Goal: Check status: Check status

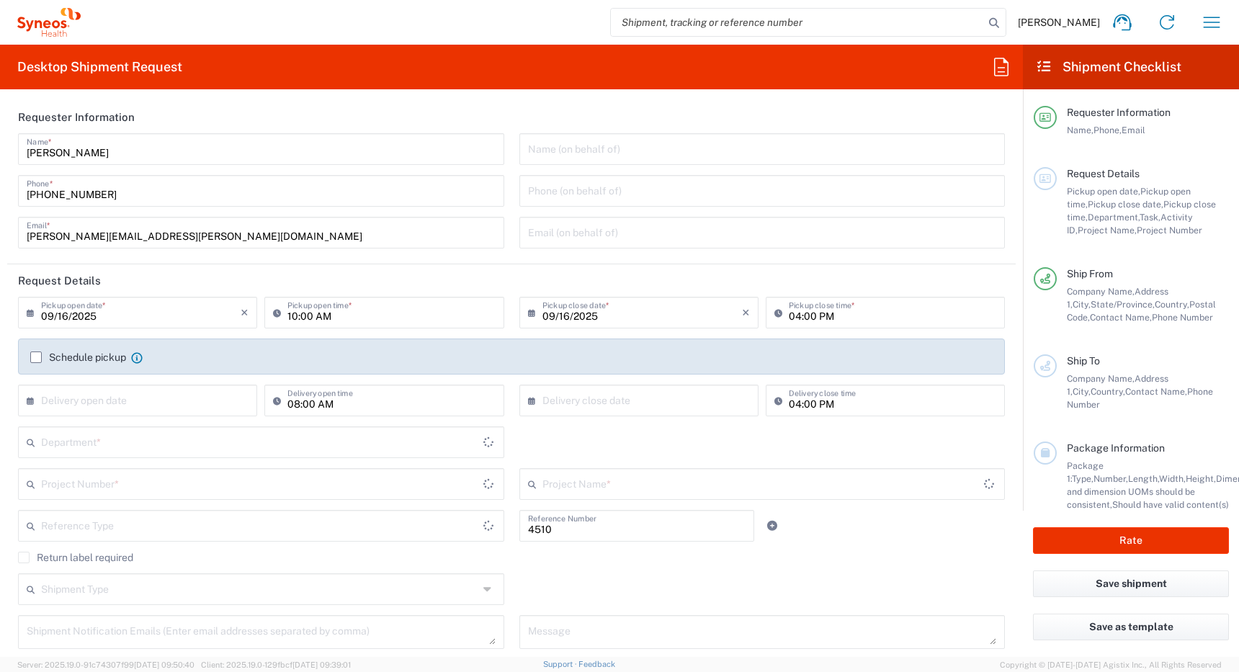
type input "Department"
type input "[GEOGRAPHIC_DATA]"
click at [1208, 23] on icon "button" at bounding box center [1211, 22] width 23 height 23
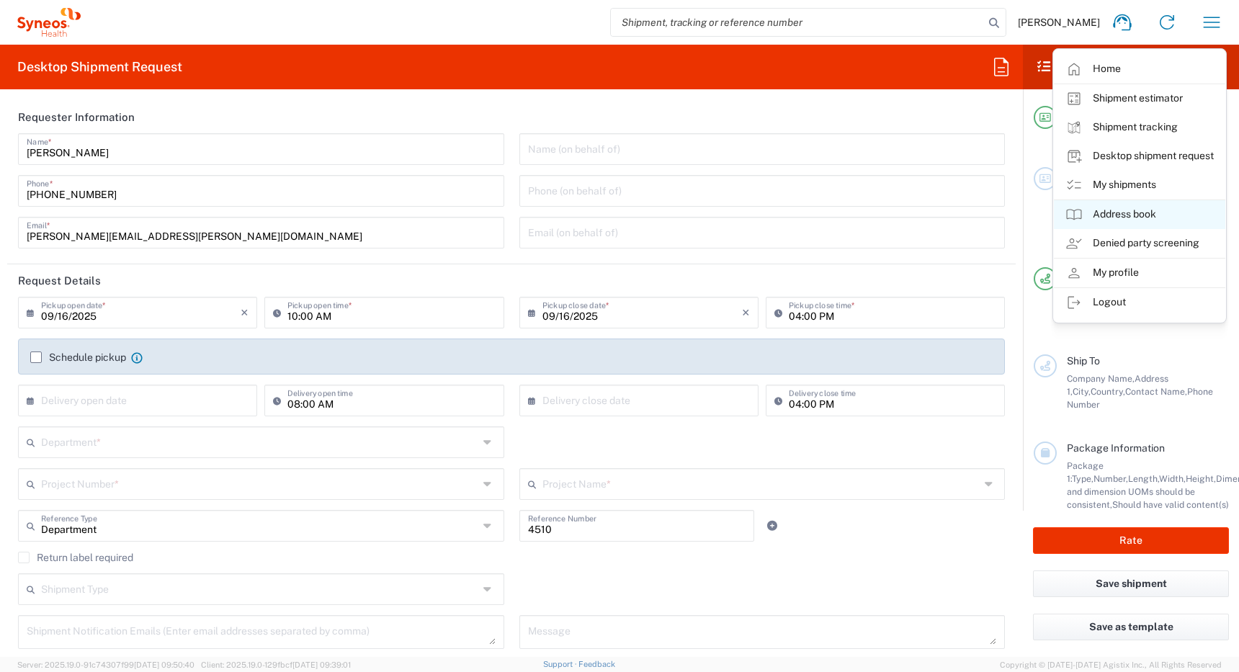
type input "Syneos Health Canada LP- [GEOGRAPHIC_DATA]"
click at [1099, 181] on link "My shipments" at bounding box center [1139, 185] width 171 height 29
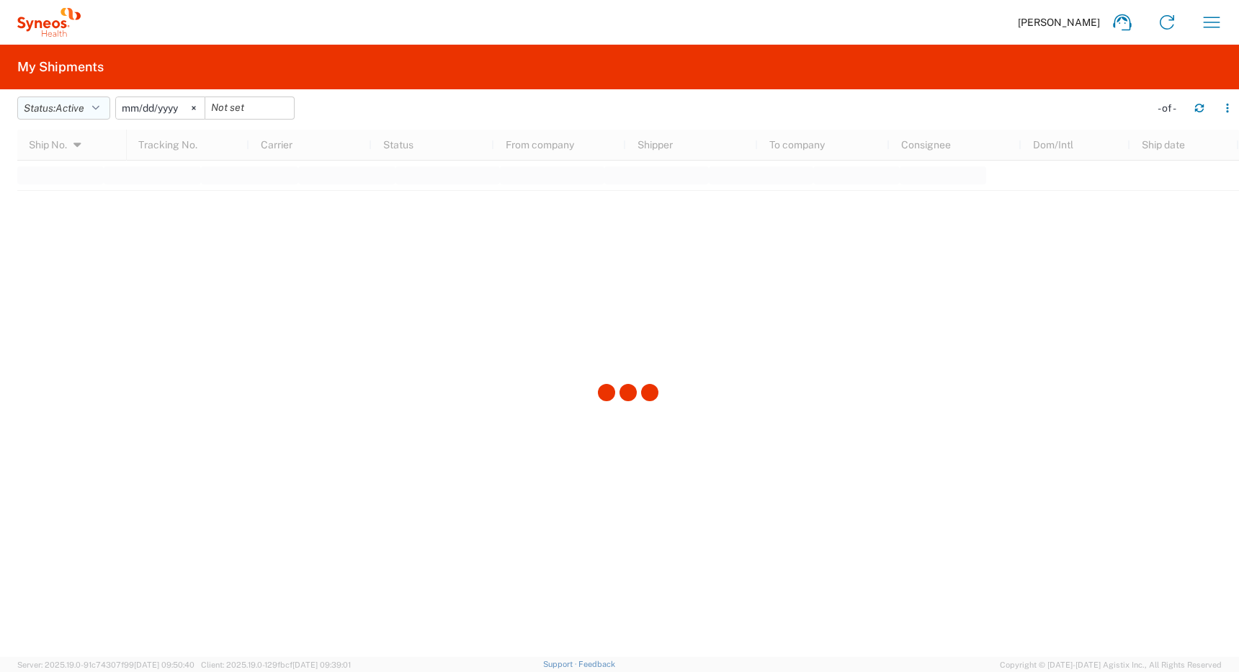
click at [70, 105] on span "Active" at bounding box center [69, 108] width 29 height 12
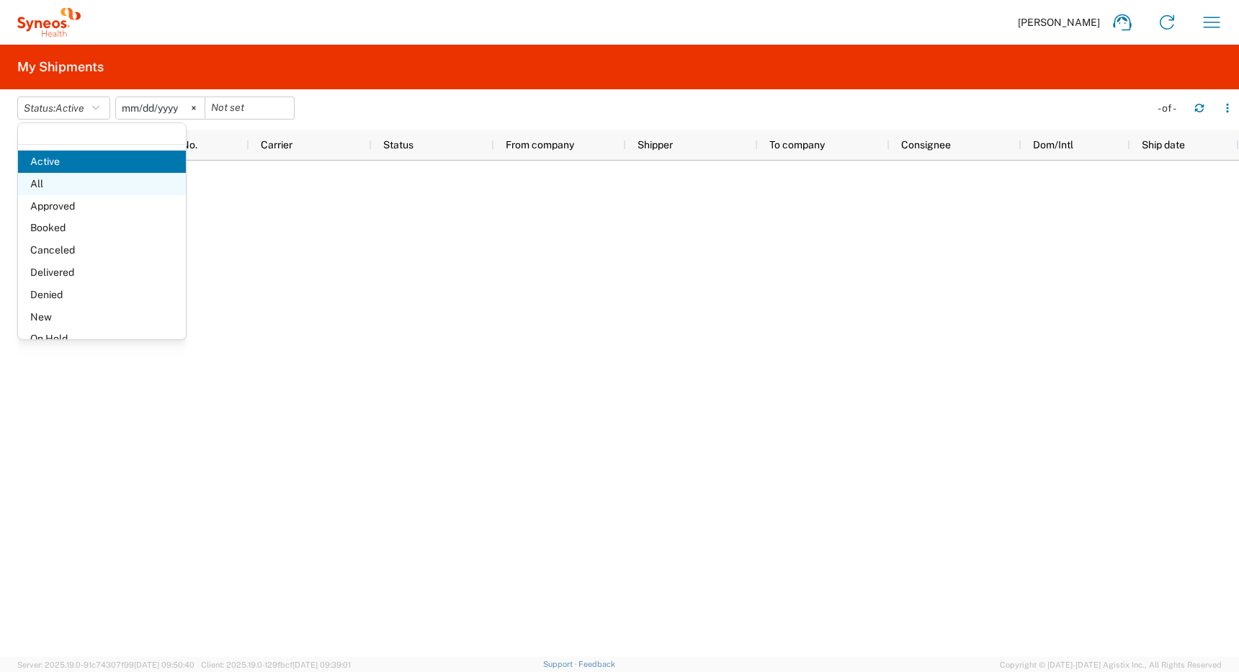
click at [58, 184] on span "All" at bounding box center [102, 184] width 168 height 22
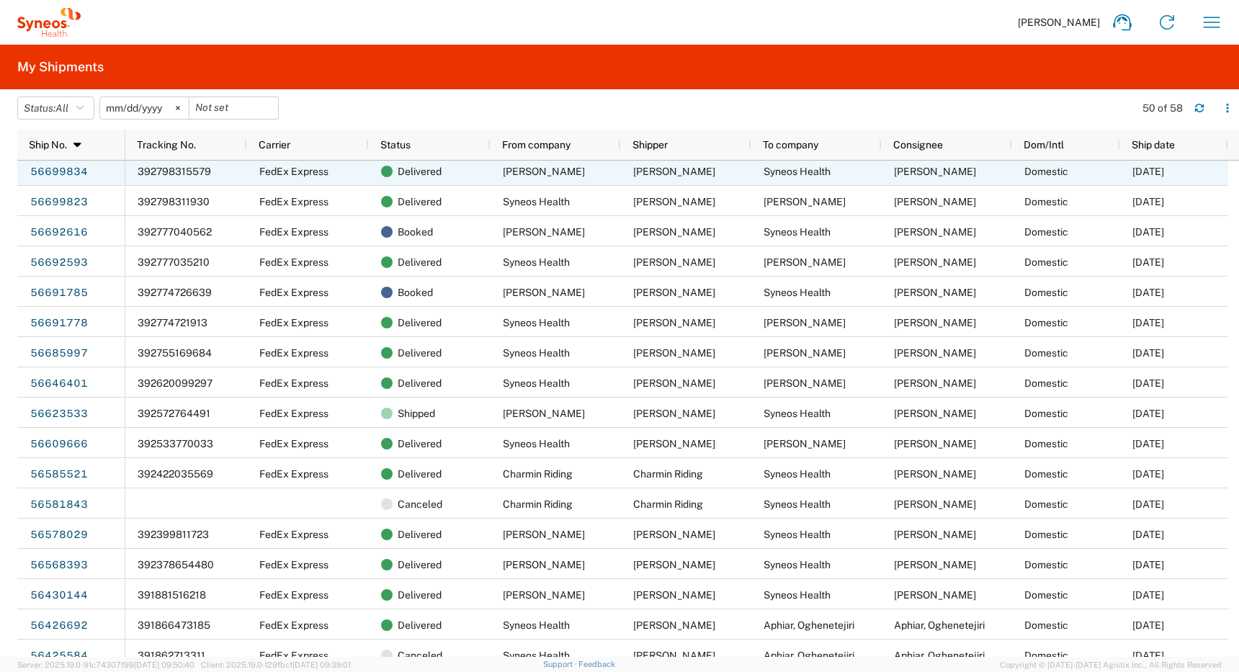
scroll to position [422, 0]
